Goal: Information Seeking & Learning: Learn about a topic

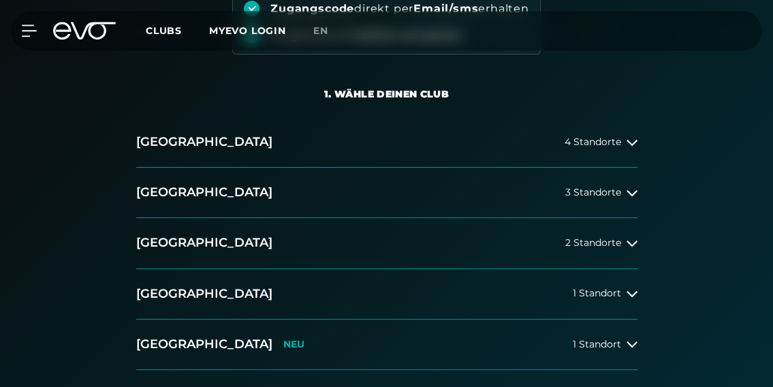
scroll to position [235, 0]
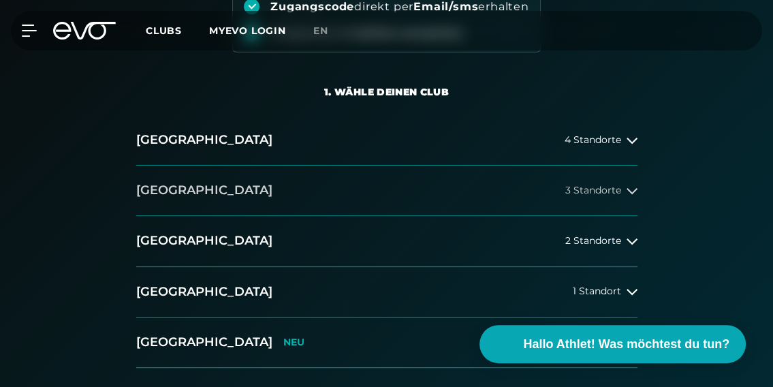
click at [627, 192] on icon at bounding box center [632, 190] width 11 height 11
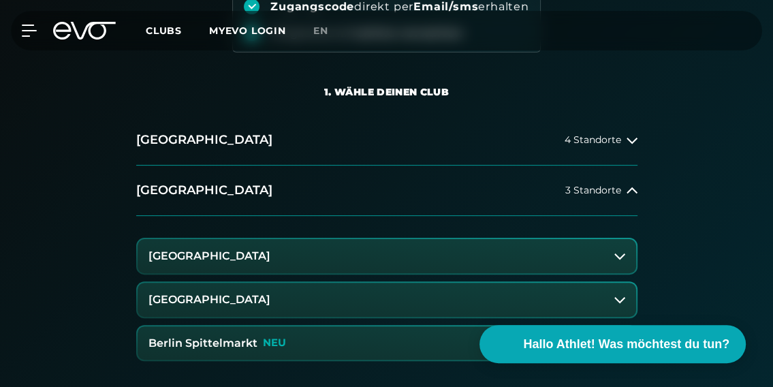
click at [270, 298] on h3 "[GEOGRAPHIC_DATA]" at bounding box center [209, 300] width 122 height 12
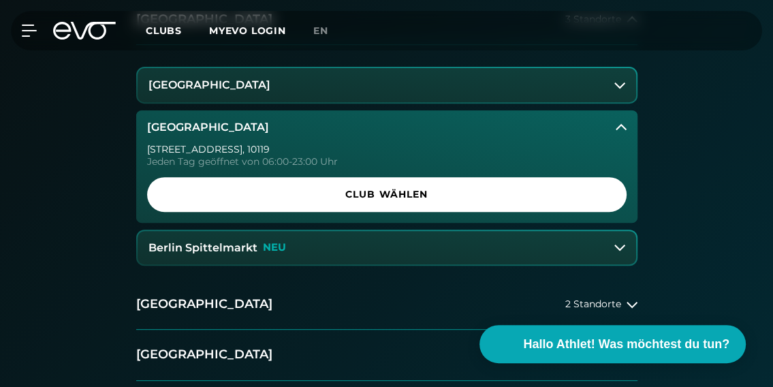
scroll to position [401, 0]
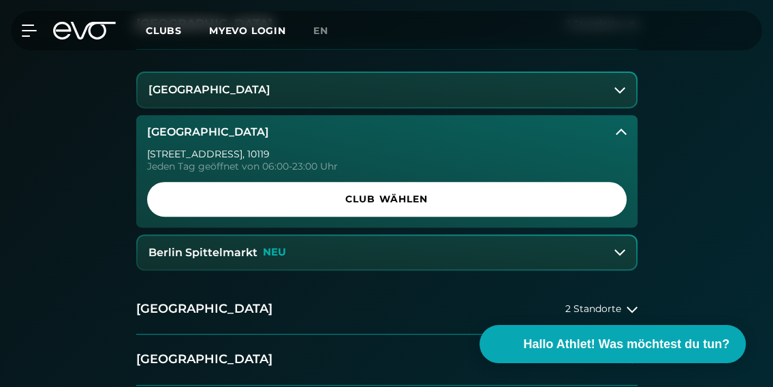
click at [621, 89] on icon at bounding box center [619, 89] width 11 height 11
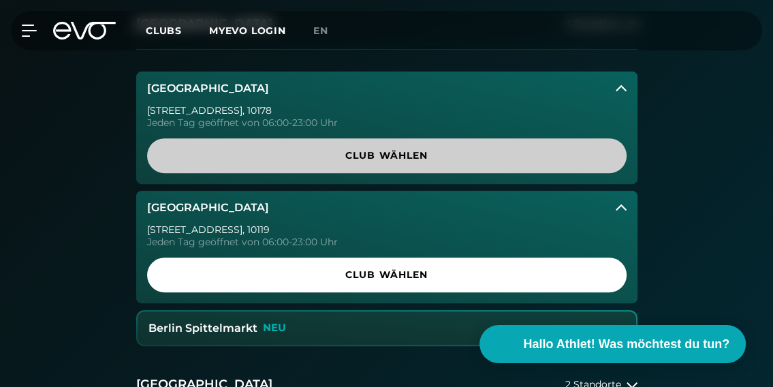
click at [439, 155] on span "Club wählen" at bounding box center [386, 155] width 447 height 14
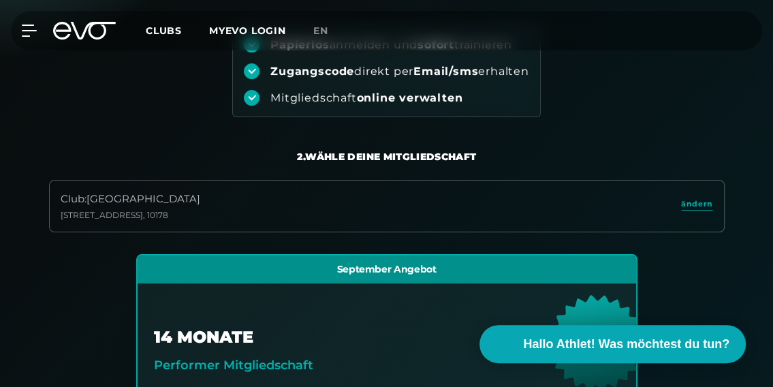
scroll to position [0, 0]
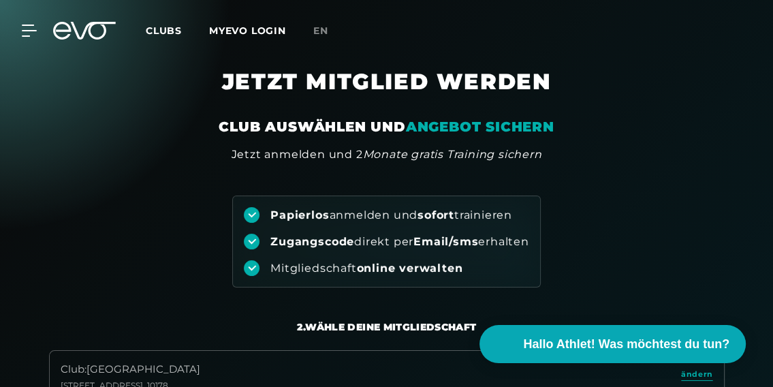
click at [155, 27] on span "Clubs" at bounding box center [164, 31] width 36 height 12
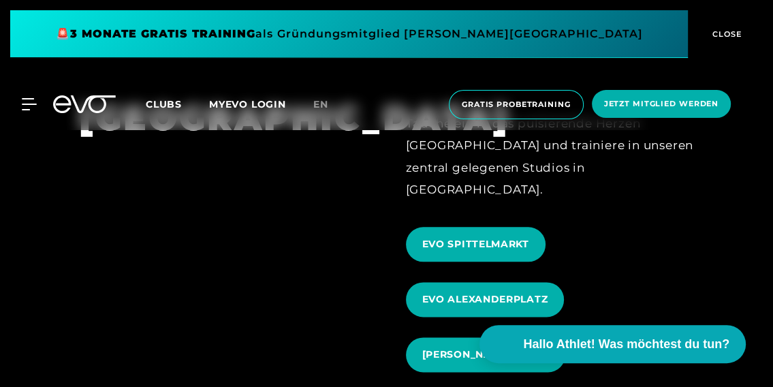
scroll to position [1198, 0]
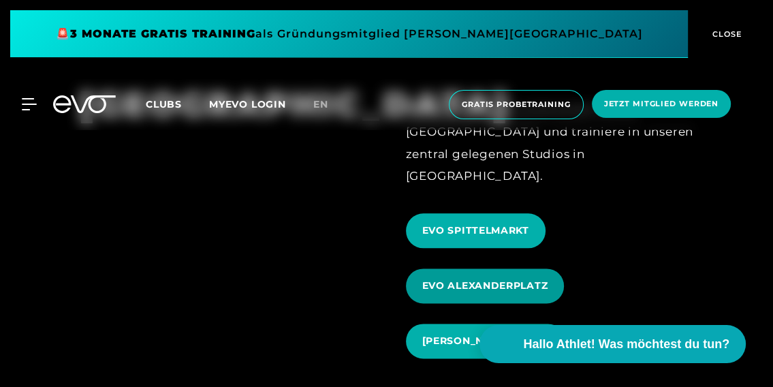
click at [505, 279] on span "EVO ALEXANDERPLATZ" at bounding box center [485, 286] width 126 height 14
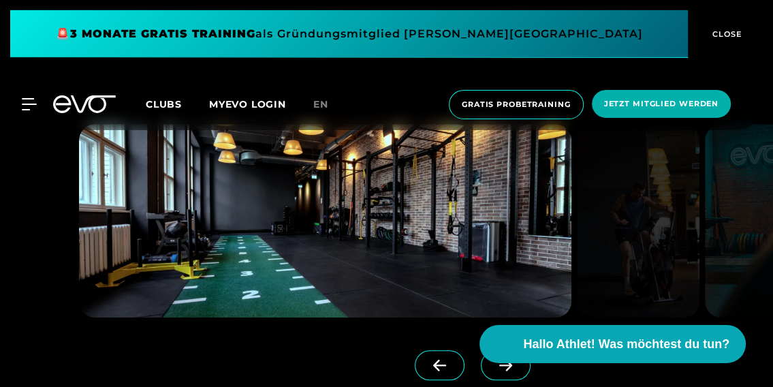
scroll to position [917, 0]
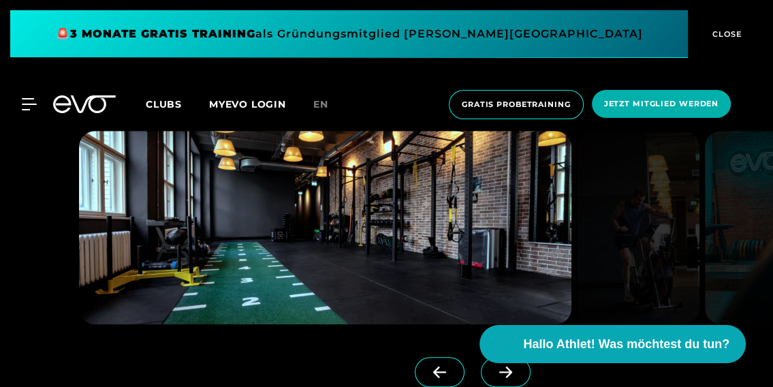
click at [502, 379] on span at bounding box center [506, 372] width 50 height 30
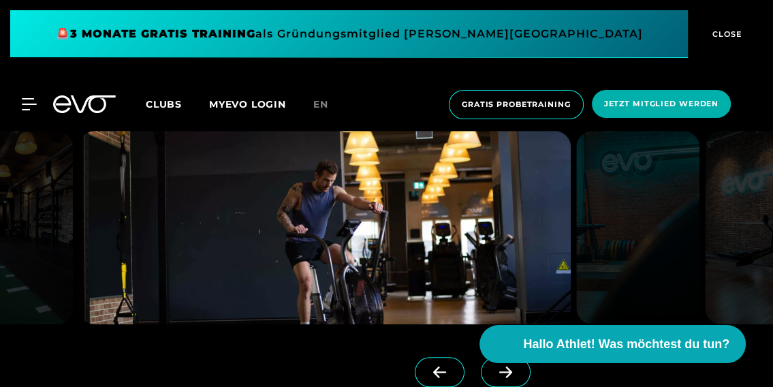
click at [503, 379] on span at bounding box center [506, 372] width 50 height 30
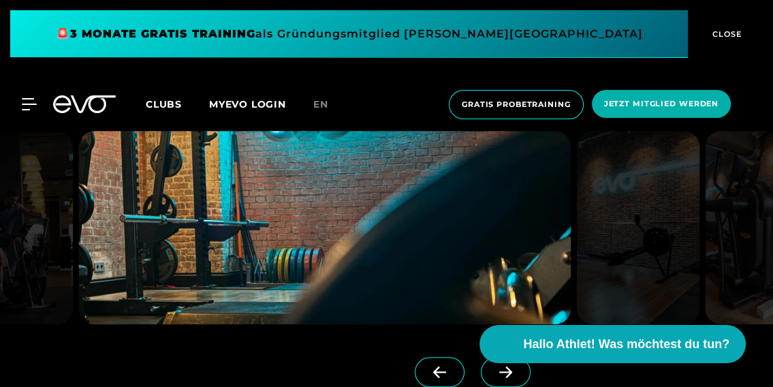
click at [503, 379] on span at bounding box center [506, 372] width 50 height 30
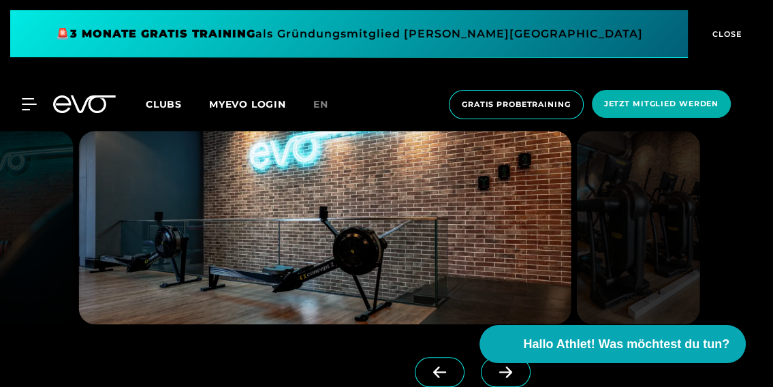
click at [503, 379] on span at bounding box center [506, 372] width 50 height 30
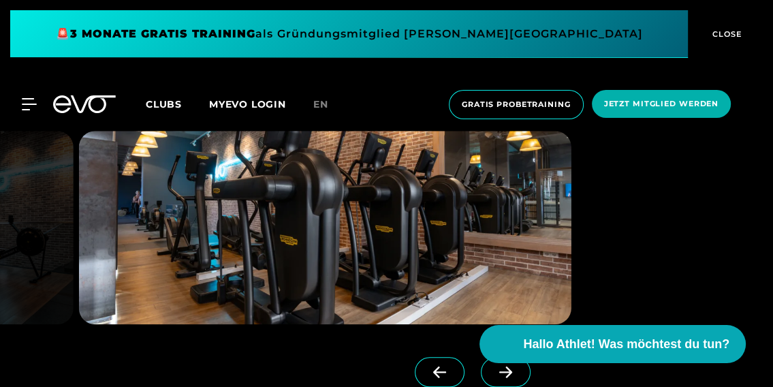
click at [505, 377] on icon at bounding box center [506, 372] width 24 height 12
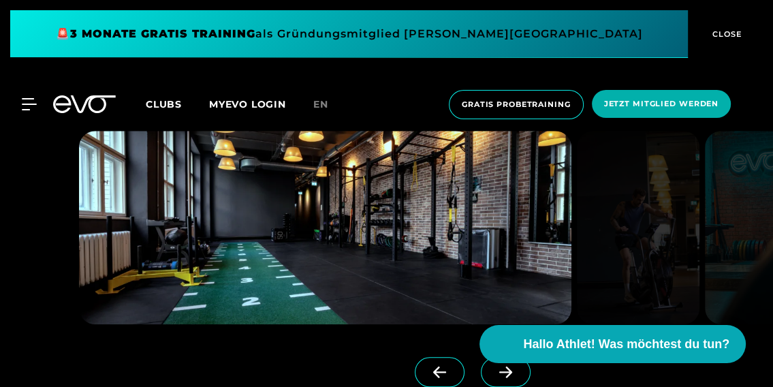
click at [507, 377] on icon at bounding box center [505, 372] width 13 height 12
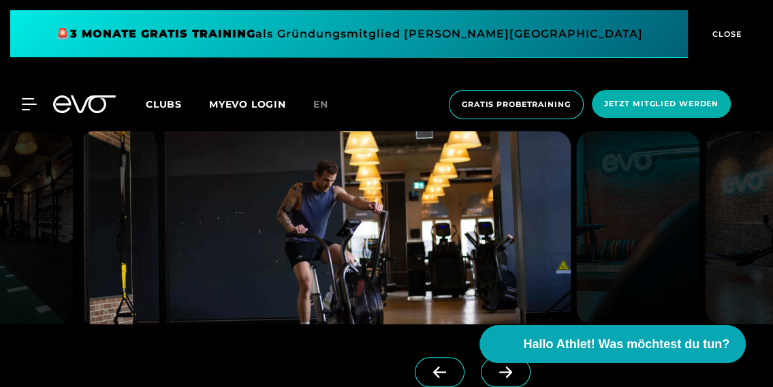
click at [507, 377] on icon at bounding box center [505, 372] width 13 height 12
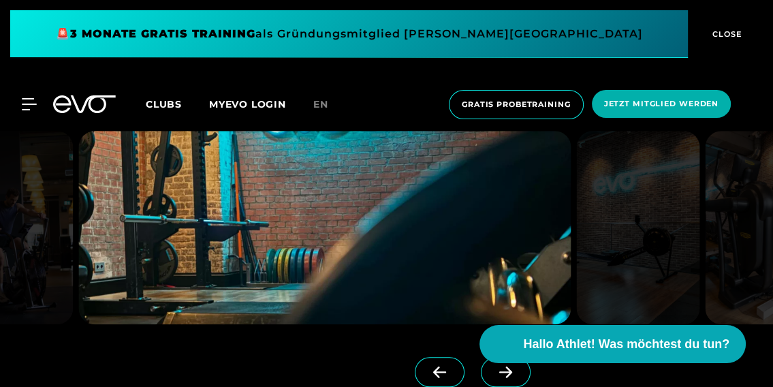
click at [507, 377] on icon at bounding box center [505, 372] width 13 height 12
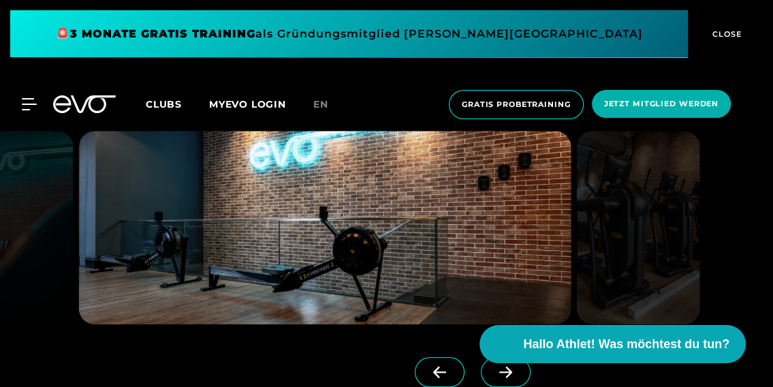
click at [507, 376] on icon at bounding box center [505, 372] width 13 height 12
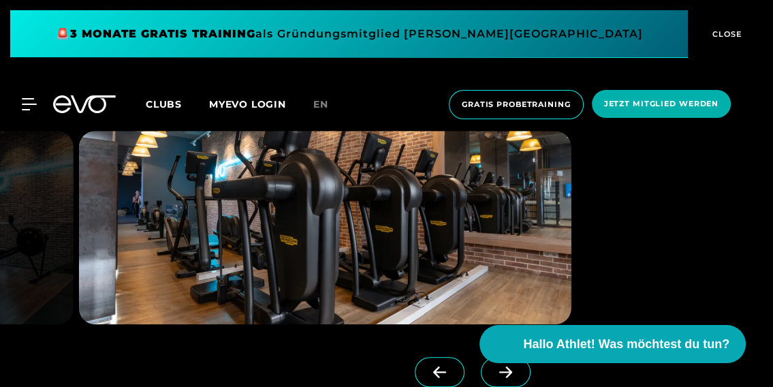
click at [507, 376] on icon at bounding box center [505, 372] width 13 height 12
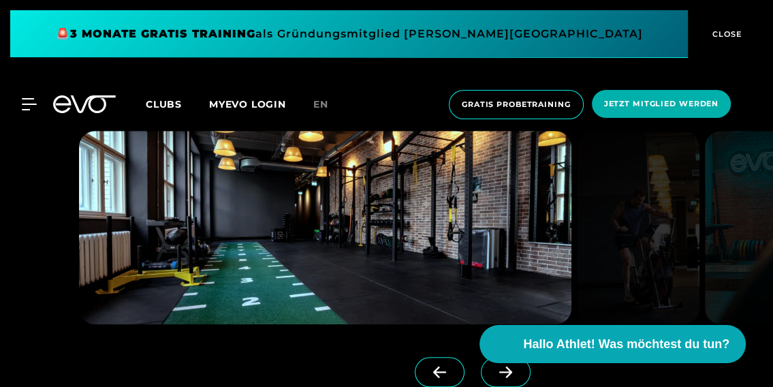
click at [507, 376] on icon at bounding box center [505, 372] width 13 height 12
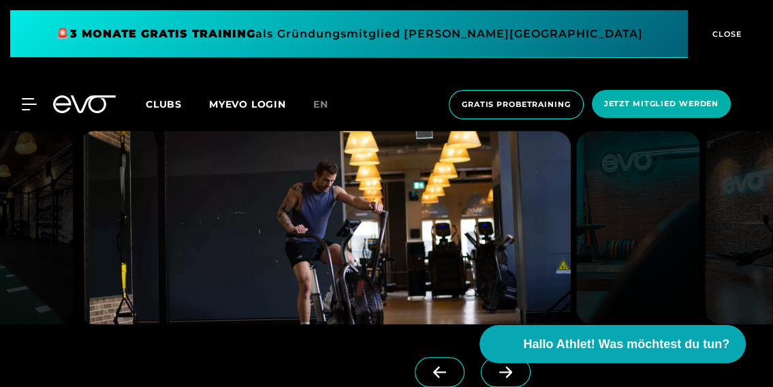
click at [507, 376] on icon at bounding box center [505, 372] width 13 height 12
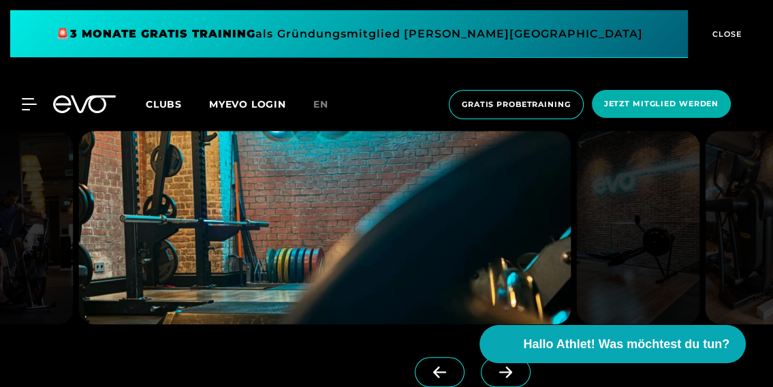
click at [507, 376] on icon at bounding box center [505, 372] width 13 height 12
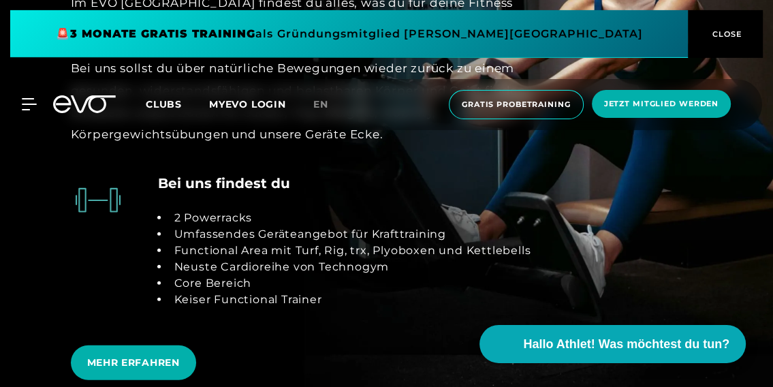
scroll to position [2452, 0]
